Goal: Complete application form

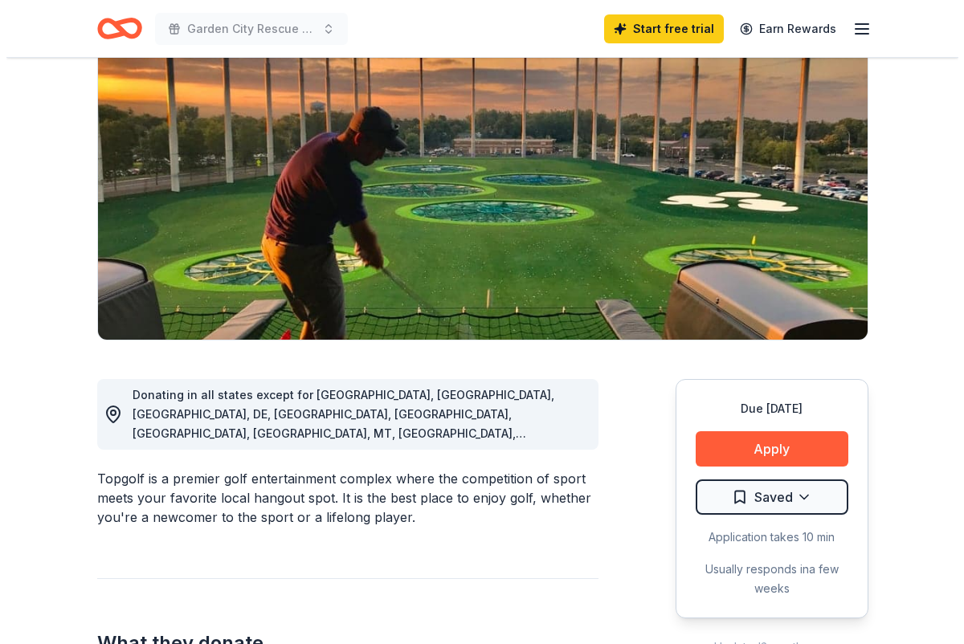
scroll to position [163, 0]
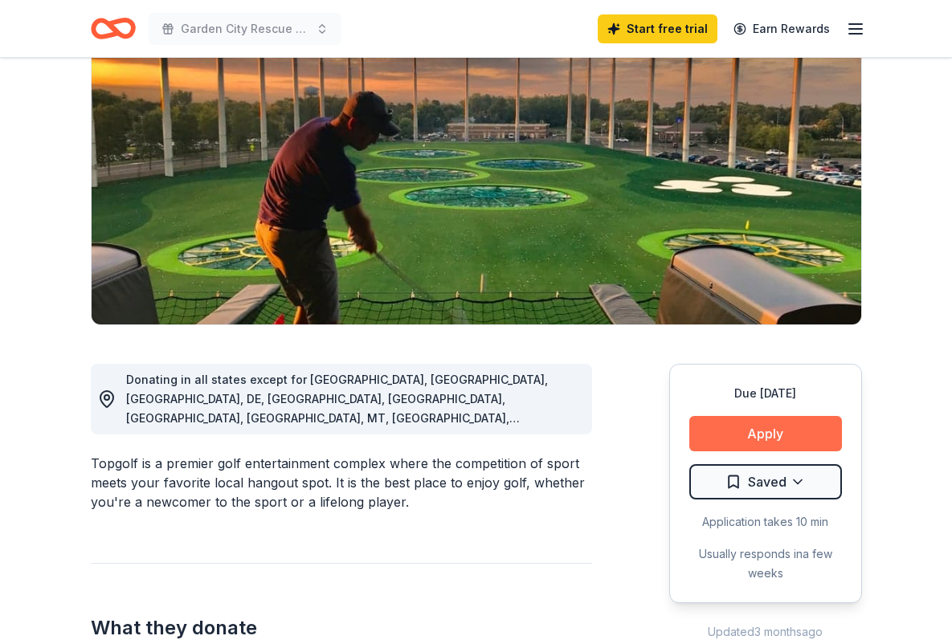
click at [756, 436] on button "Apply" at bounding box center [765, 433] width 153 height 35
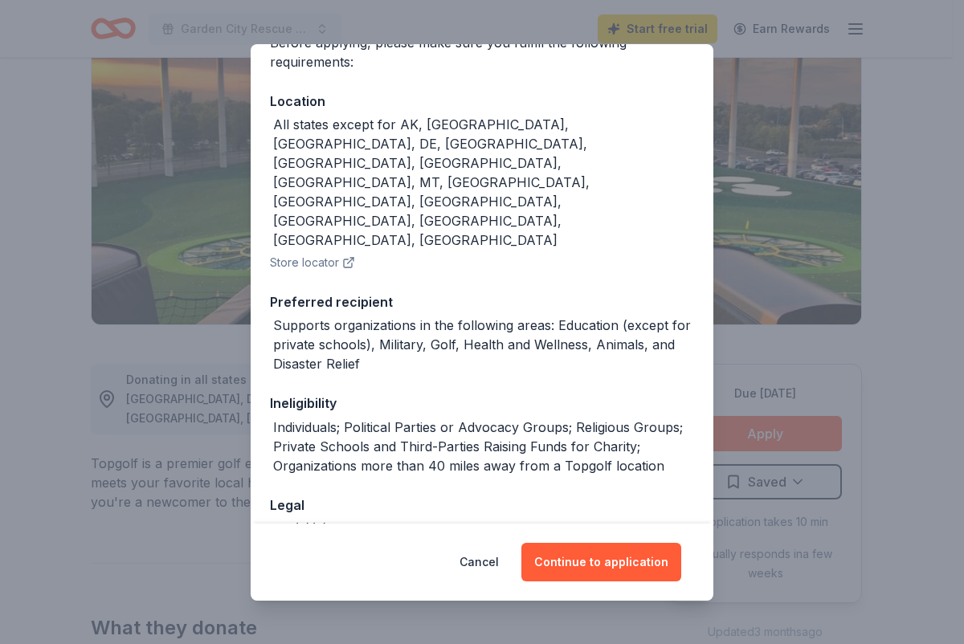
scroll to position [151, 0]
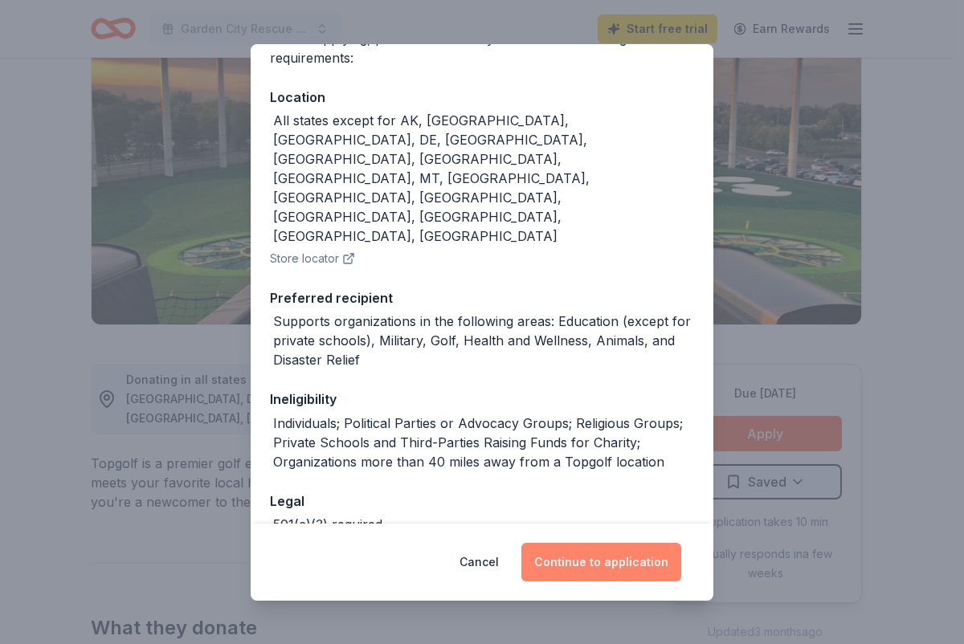
click at [606, 562] on button "Continue to application" at bounding box center [601, 562] width 160 height 39
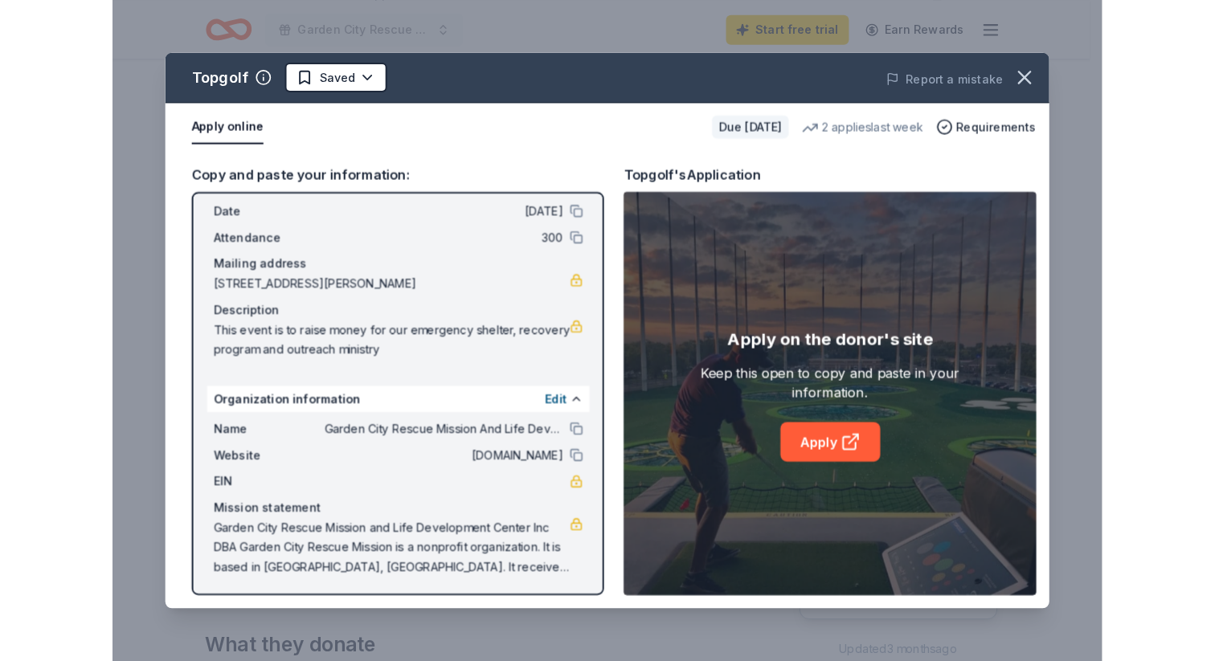
scroll to position [67, 0]
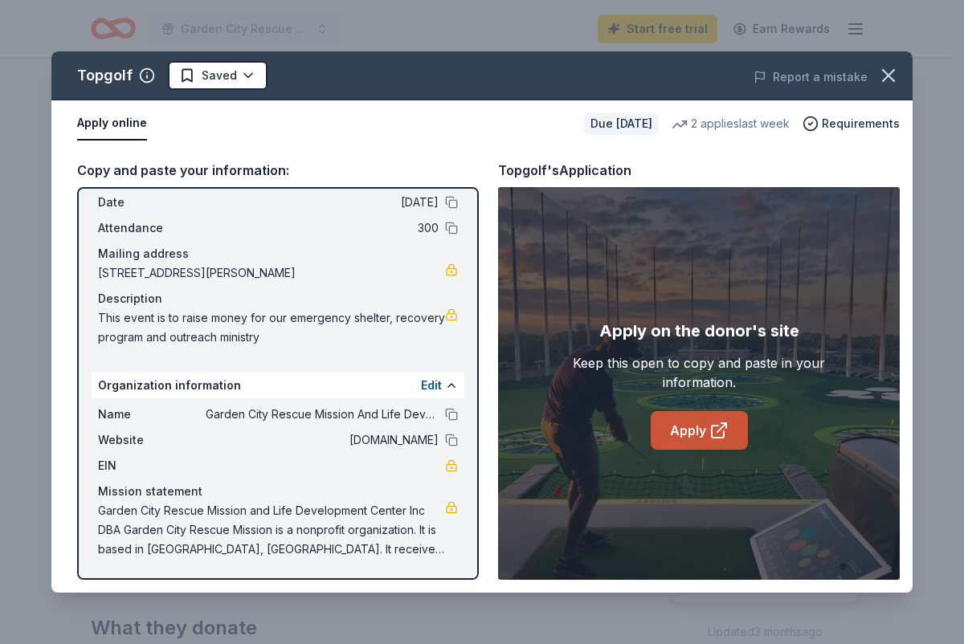
click at [689, 433] on link "Apply" at bounding box center [699, 430] width 97 height 39
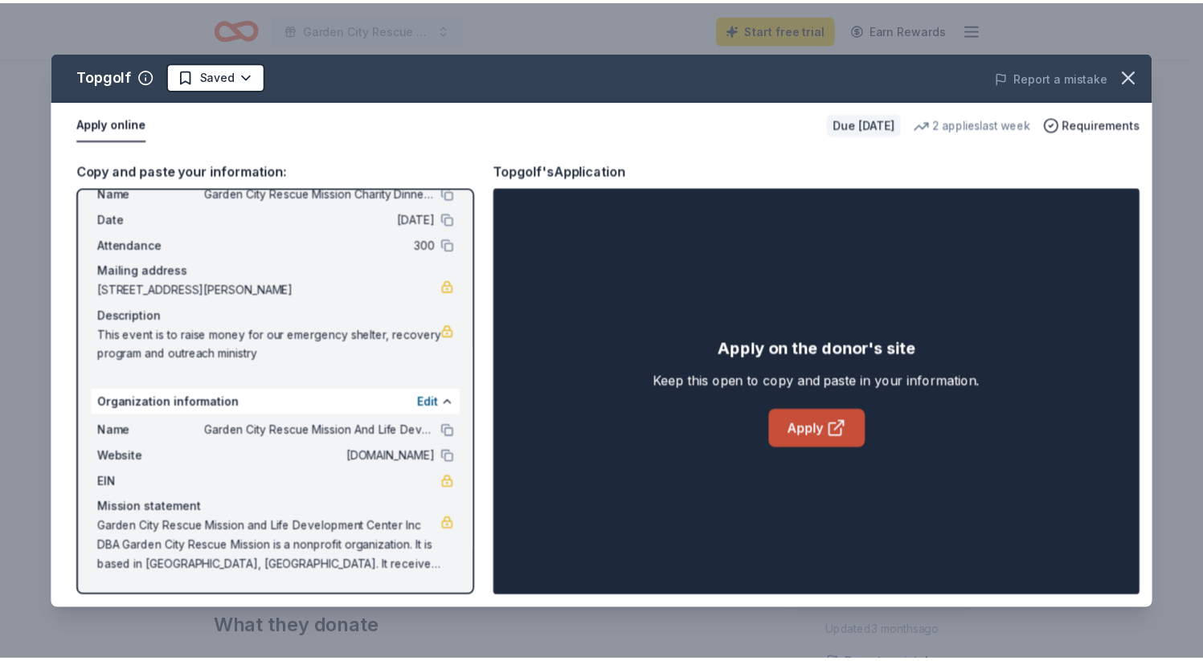
scroll to position [50, 0]
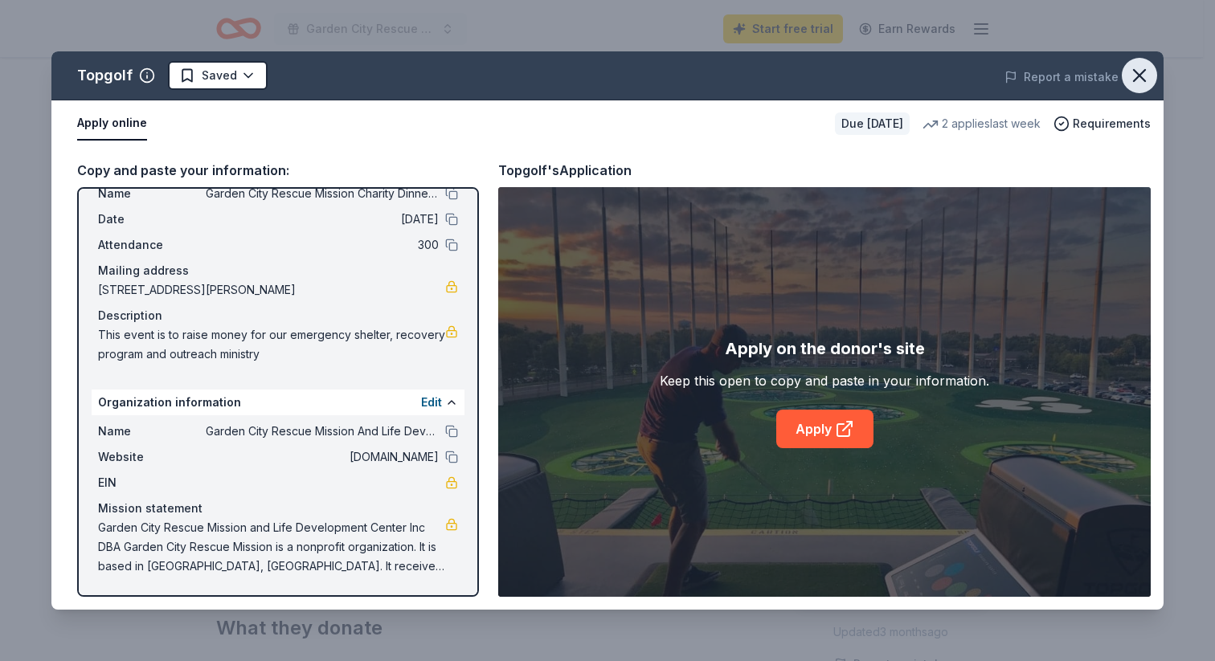
click at [951, 73] on icon "button" at bounding box center [1139, 75] width 11 height 11
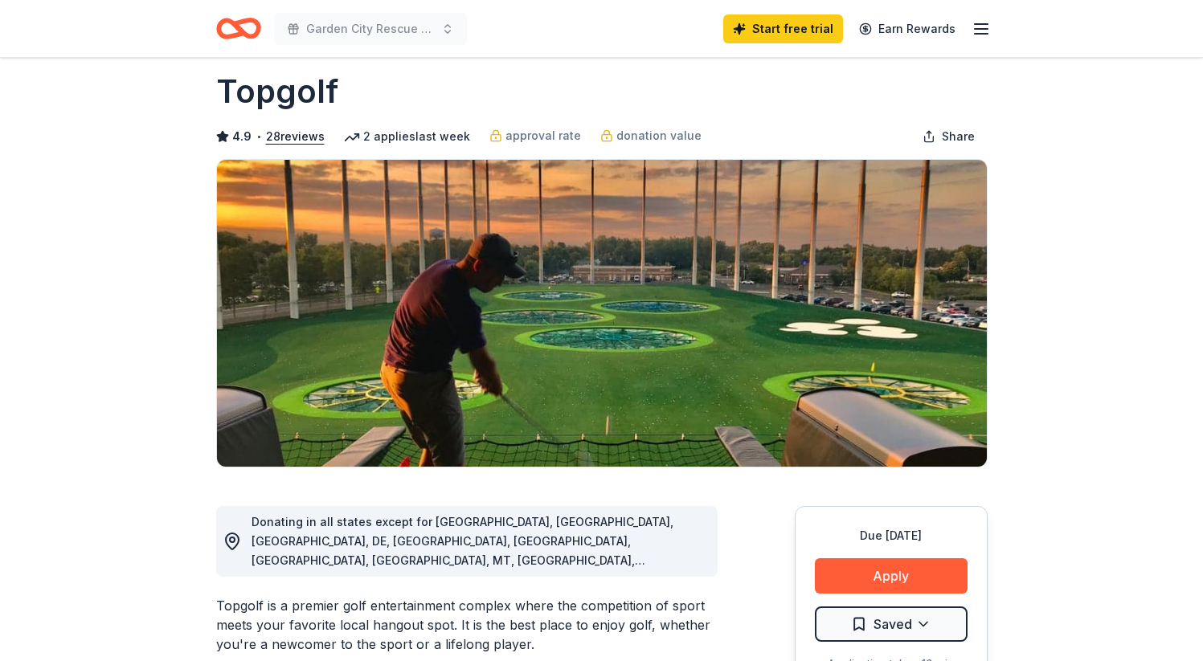
scroll to position [0, 0]
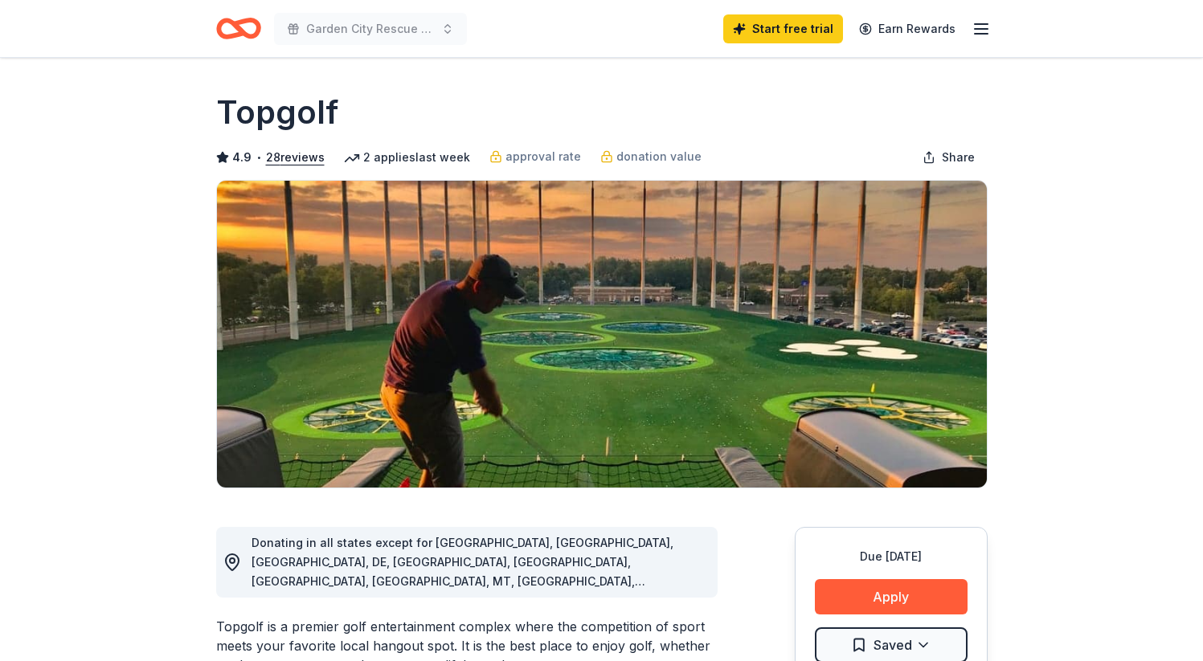
click at [951, 22] on icon "button" at bounding box center [980, 28] width 19 height 19
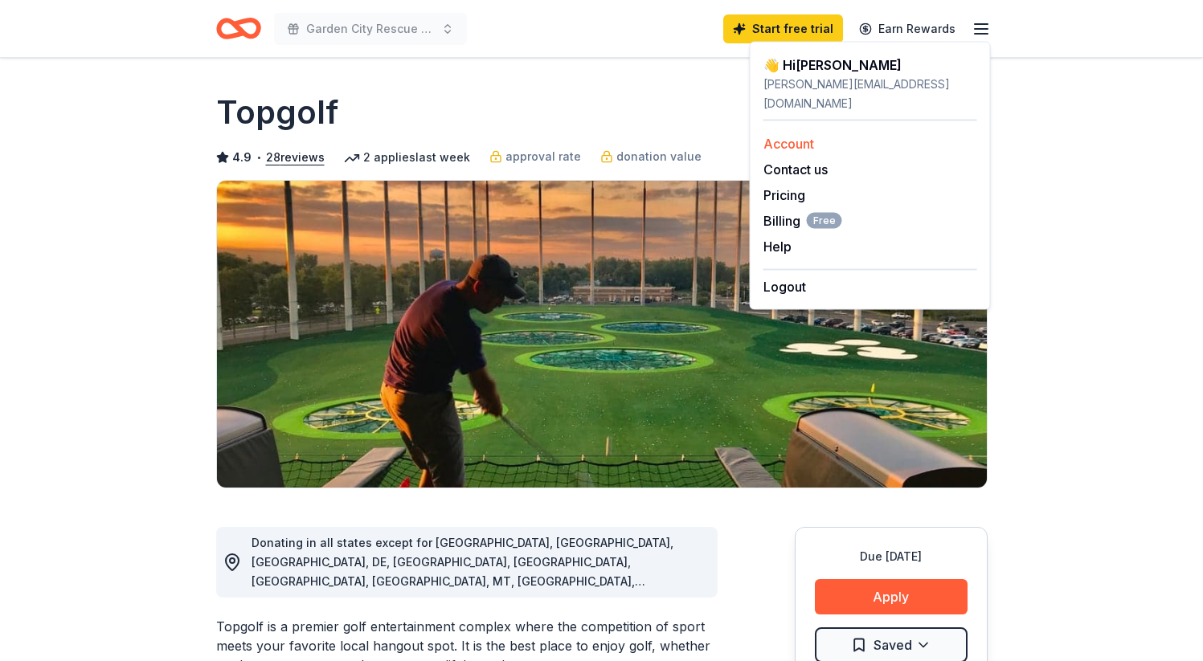
click at [807, 136] on link "Account" at bounding box center [788, 144] width 51 height 16
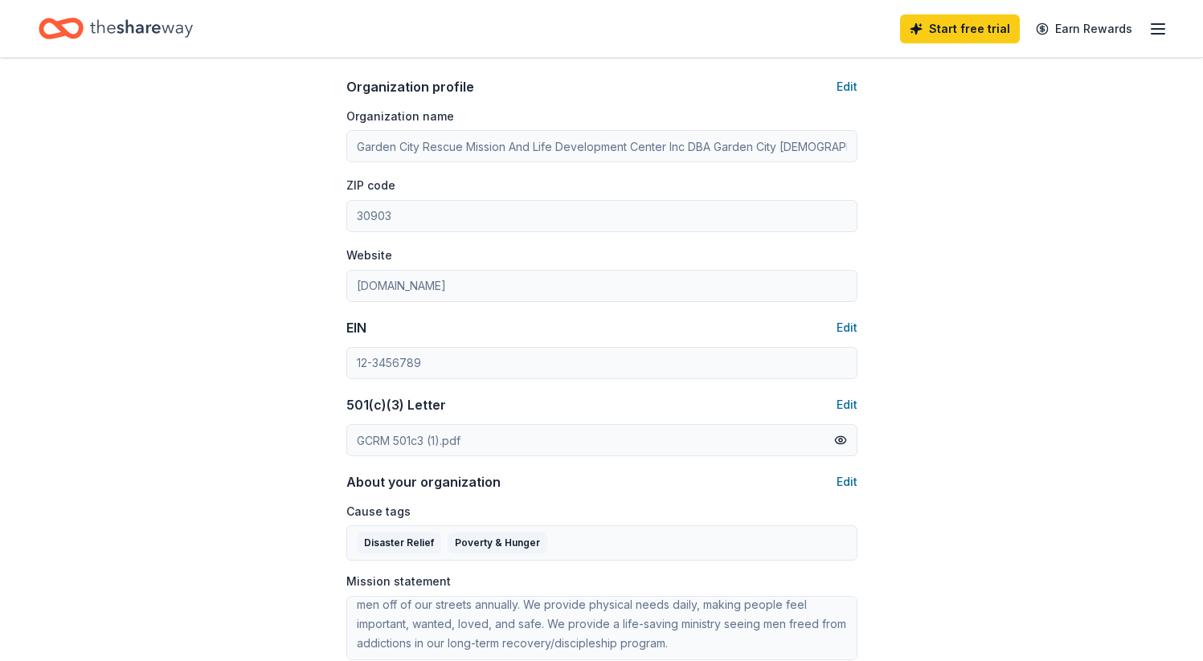
scroll to position [522, 0]
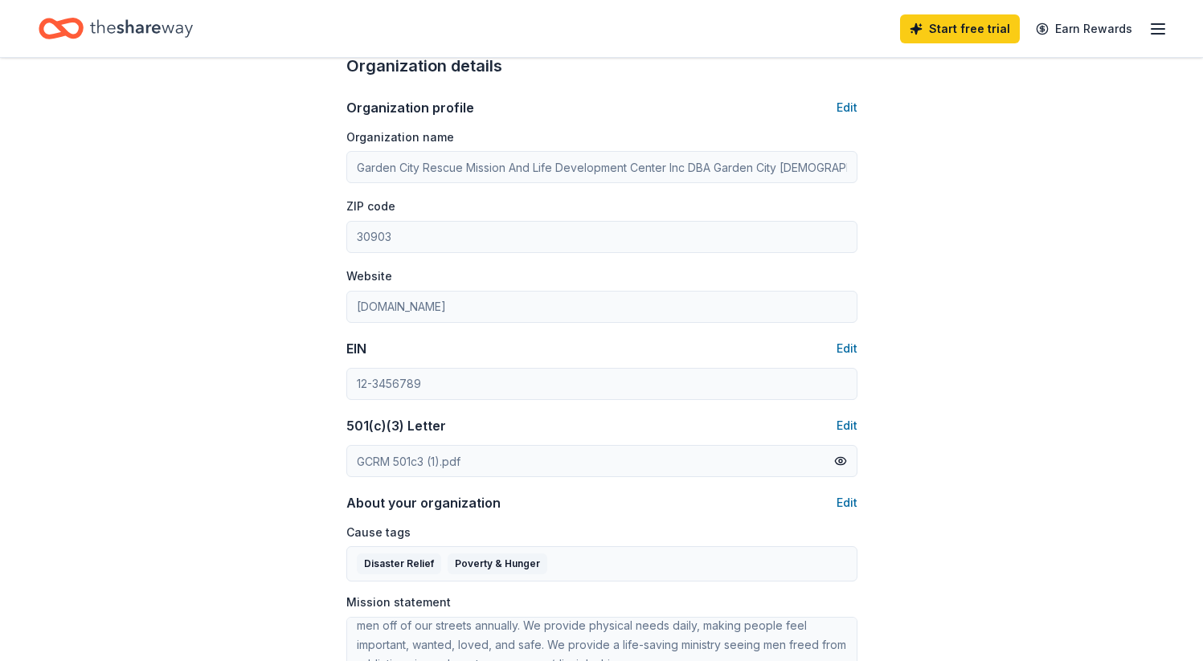
click at [951, 35] on div "Start free trial Earn Rewards" at bounding box center [601, 28] width 1203 height 57
click at [951, 36] on icon "button" at bounding box center [1157, 28] width 19 height 19
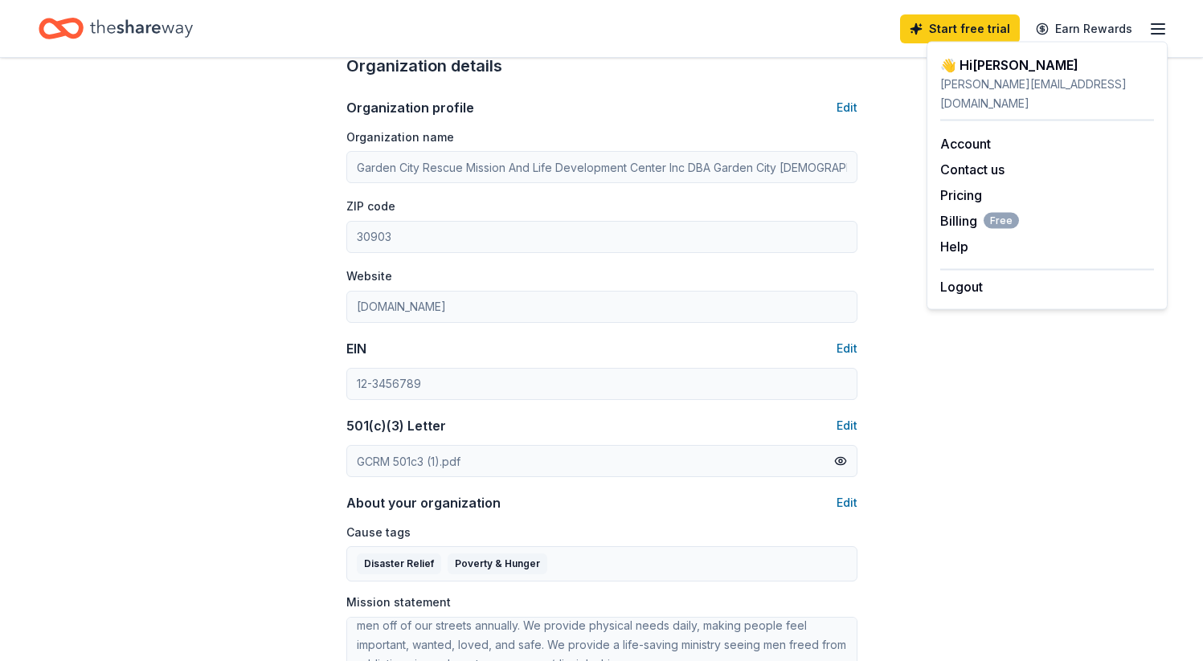
click at [951, 411] on div "Account About me Profile Edit First name [PERSON_NAME] Last name [PERSON_NAME] …" at bounding box center [601, 254] width 1203 height 1436
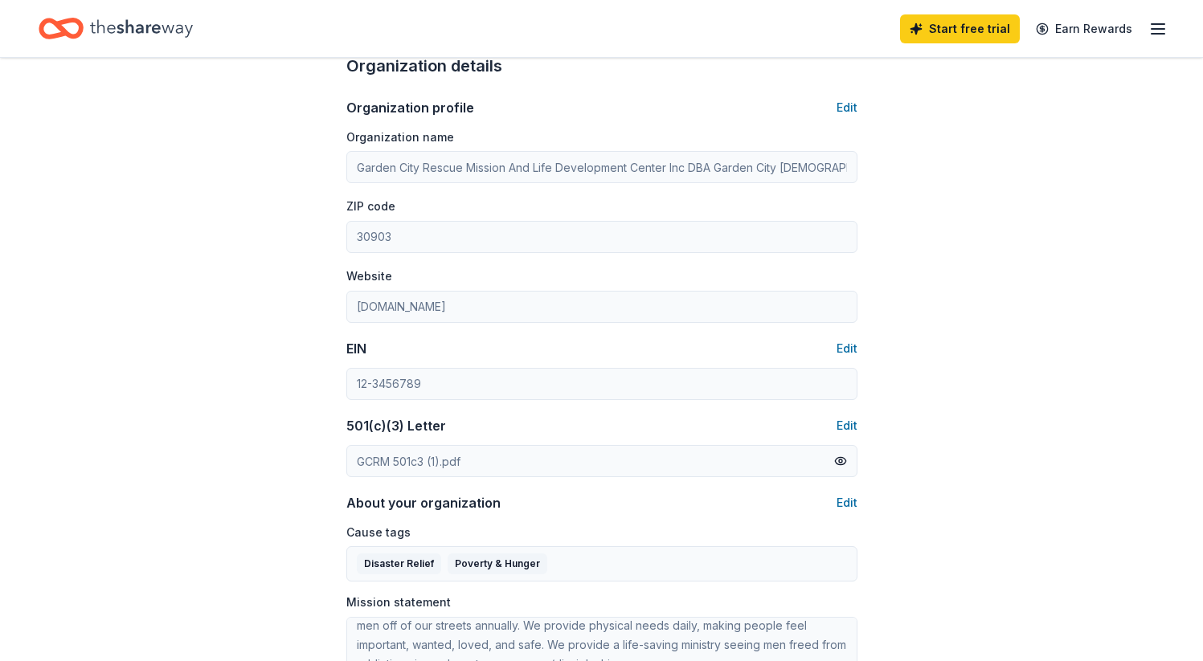
click at [148, 31] on icon "Home" at bounding box center [141, 28] width 103 height 33
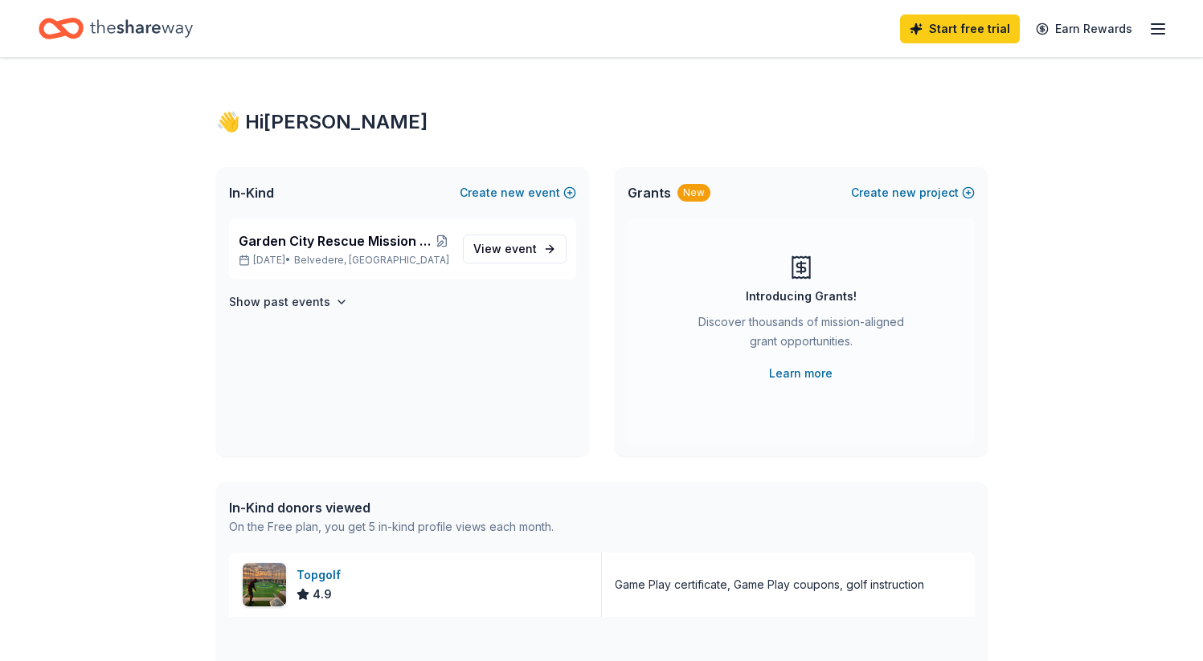
click at [60, 35] on icon "Home" at bounding box center [53, 28] width 25 height 16
